Goal: Navigation & Orientation: Find specific page/section

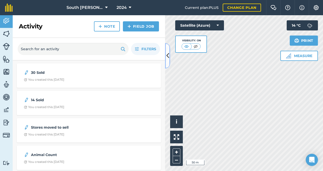
click at [169, 54] on icon at bounding box center [167, 55] width 3 height 9
